Goal: Task Accomplishment & Management: Use online tool/utility

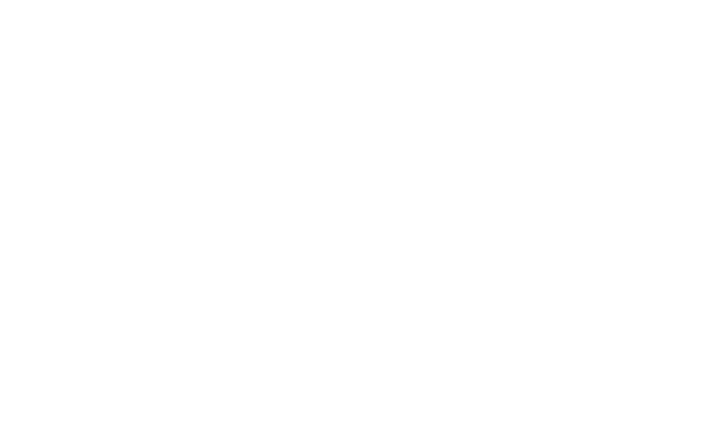
select select "Song"
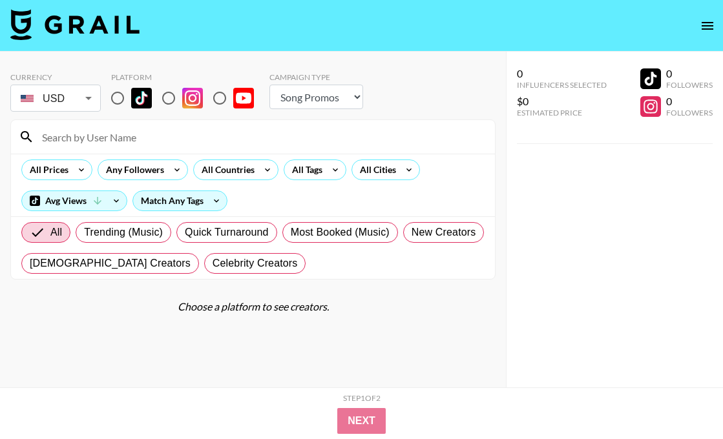
click at [96, 138] on input at bounding box center [260, 137] width 453 height 21
paste input "@Bethwyerrr"
type input "@Bethwyerrr"
click at [110, 88] on input "radio" at bounding box center [117, 98] width 27 height 27
radio input "true"
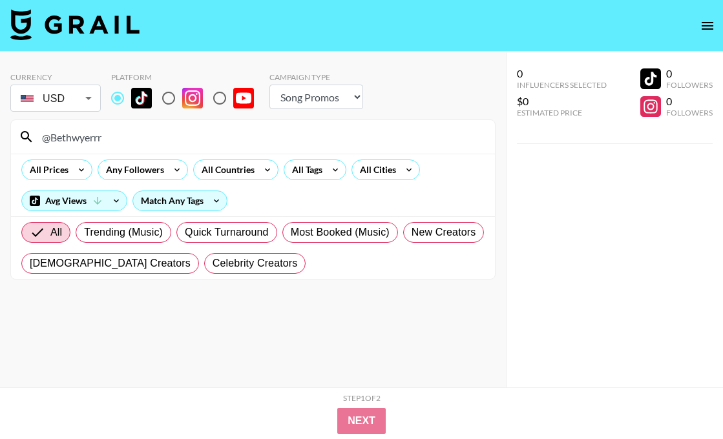
click at [137, 132] on input "@Bethwyerrr" at bounding box center [260, 137] width 453 height 21
type input "@Bethwyerr"
